Goal: Check status: Check status

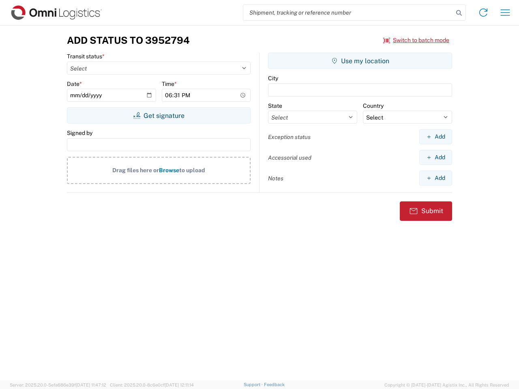
click at [349, 13] on input "search" at bounding box center [348, 12] width 210 height 15
click at [459, 13] on icon at bounding box center [459, 12] width 11 height 11
click at [484, 13] on icon at bounding box center [483, 12] width 13 height 13
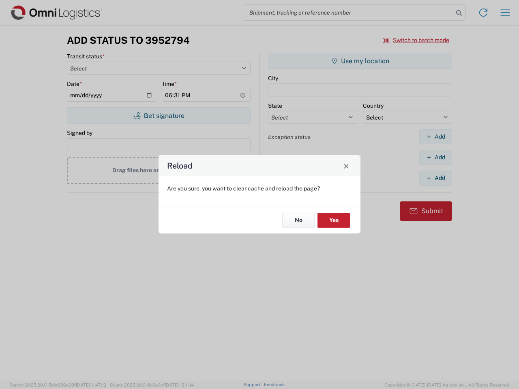
click at [506, 13] on div "Reload Are you sure, you want to clear cache and reload the page? No Yes" at bounding box center [259, 194] width 519 height 389
click at [417, 40] on div "Reload Are you sure, you want to clear cache and reload the page? No Yes" at bounding box center [259, 194] width 519 height 389
click at [159, 116] on div "Reload Are you sure, you want to clear cache and reload the page? No Yes" at bounding box center [259, 194] width 519 height 389
click at [360, 61] on div "Reload Are you sure, you want to clear cache and reload the page? No Yes" at bounding box center [259, 194] width 519 height 389
click at [436, 137] on div "Reload Are you sure, you want to clear cache and reload the page? No Yes" at bounding box center [259, 194] width 519 height 389
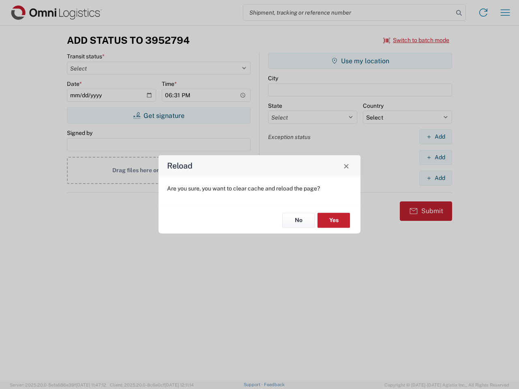
click at [436, 157] on div "Reload Are you sure, you want to clear cache and reload the page? No Yes" at bounding box center [259, 194] width 519 height 389
click at [436, 178] on div "Reload Are you sure, you want to clear cache and reload the page? No Yes" at bounding box center [259, 194] width 519 height 389
